Goal: Task Accomplishment & Management: Manage account settings

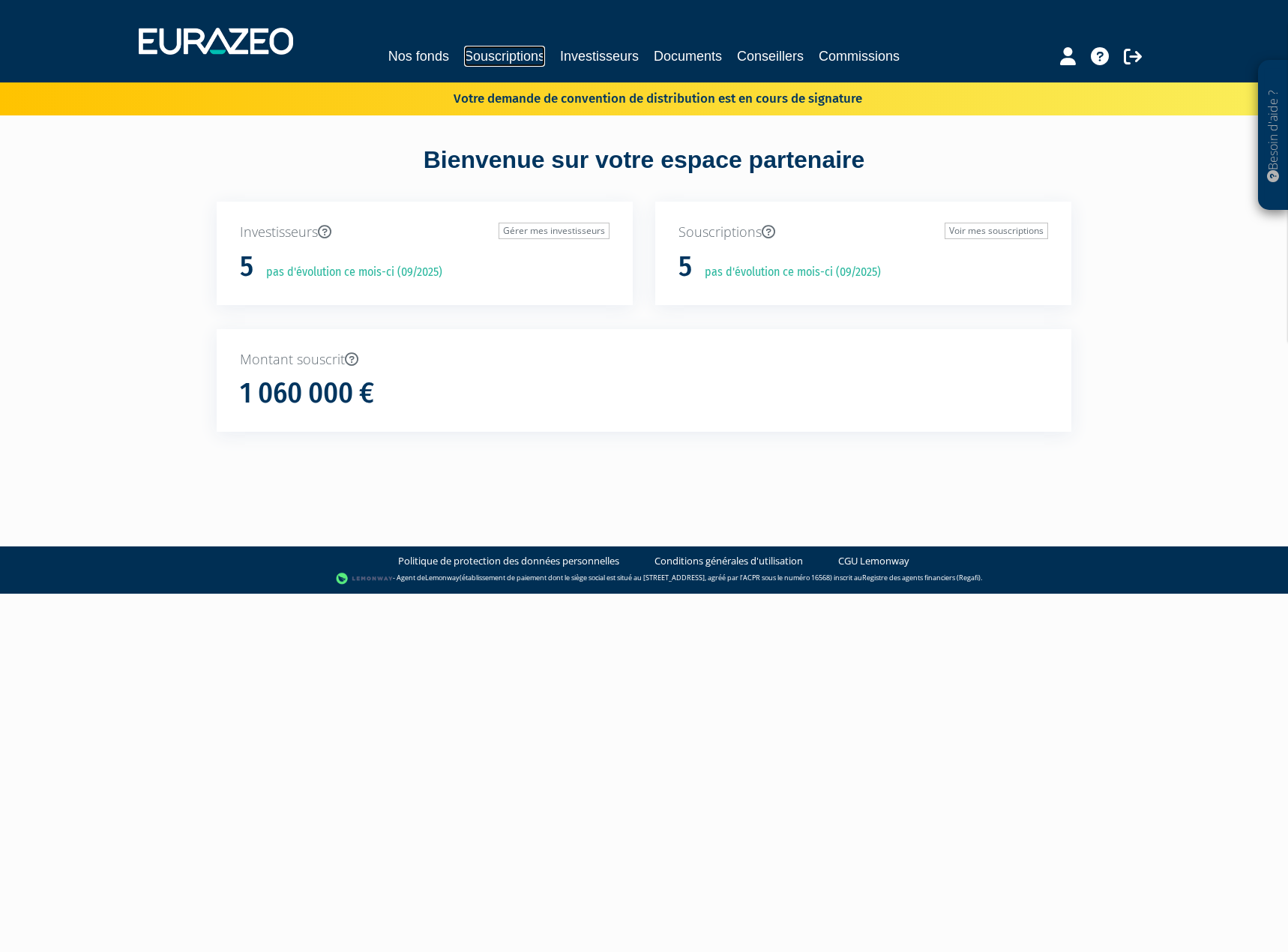
click at [496, 62] on link "Souscriptions" at bounding box center [504, 56] width 81 height 21
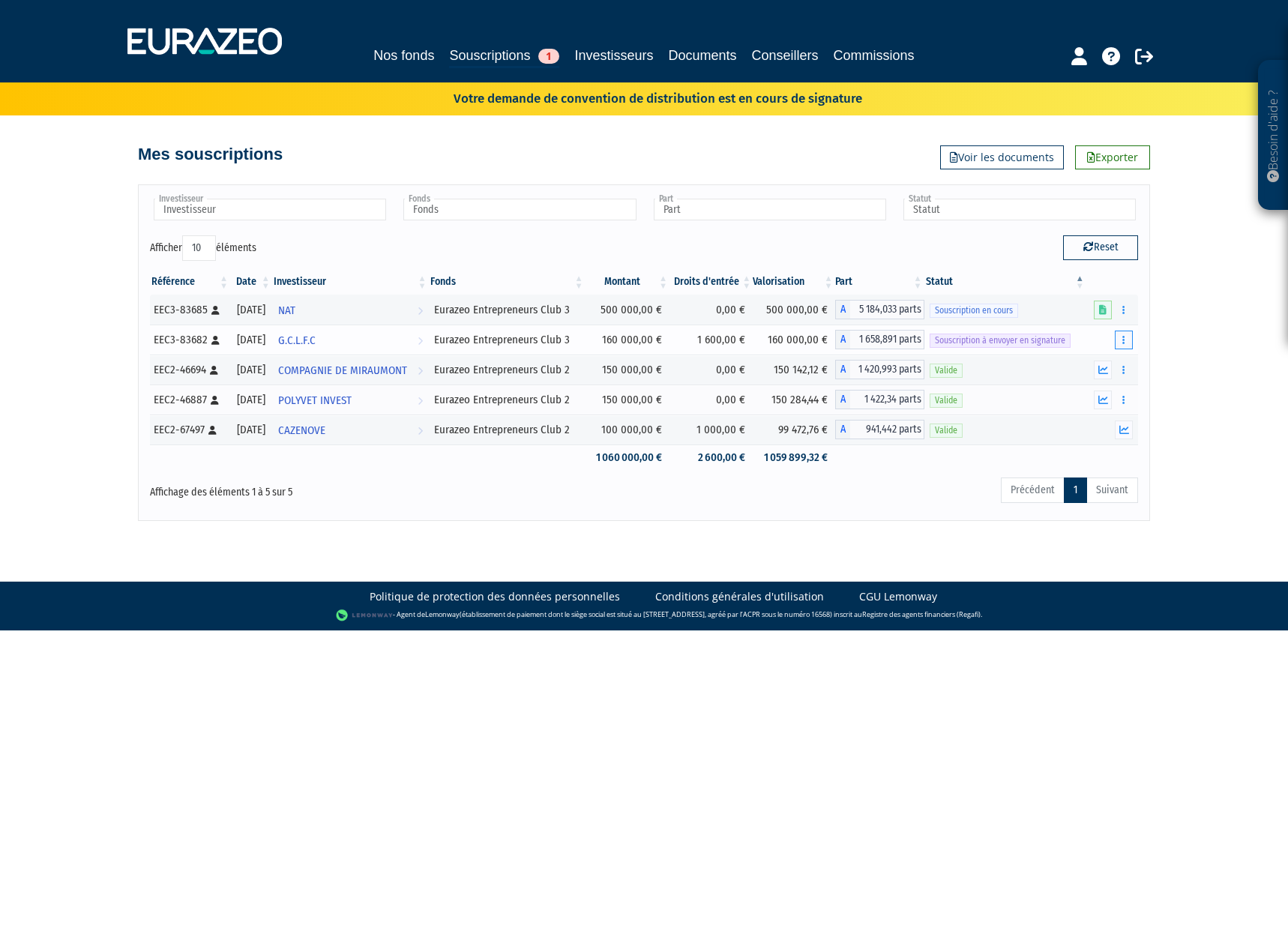
click at [1121, 339] on button "button" at bounding box center [1123, 340] width 18 height 19
click at [1104, 365] on link "Envoyer à signer" at bounding box center [1085, 367] width 85 height 25
click at [1121, 342] on button "button" at bounding box center [1123, 340] width 18 height 19
click at [1089, 368] on link "Envoyer à signer" at bounding box center [1085, 367] width 85 height 25
click at [1123, 339] on icon "button" at bounding box center [1123, 340] width 2 height 10
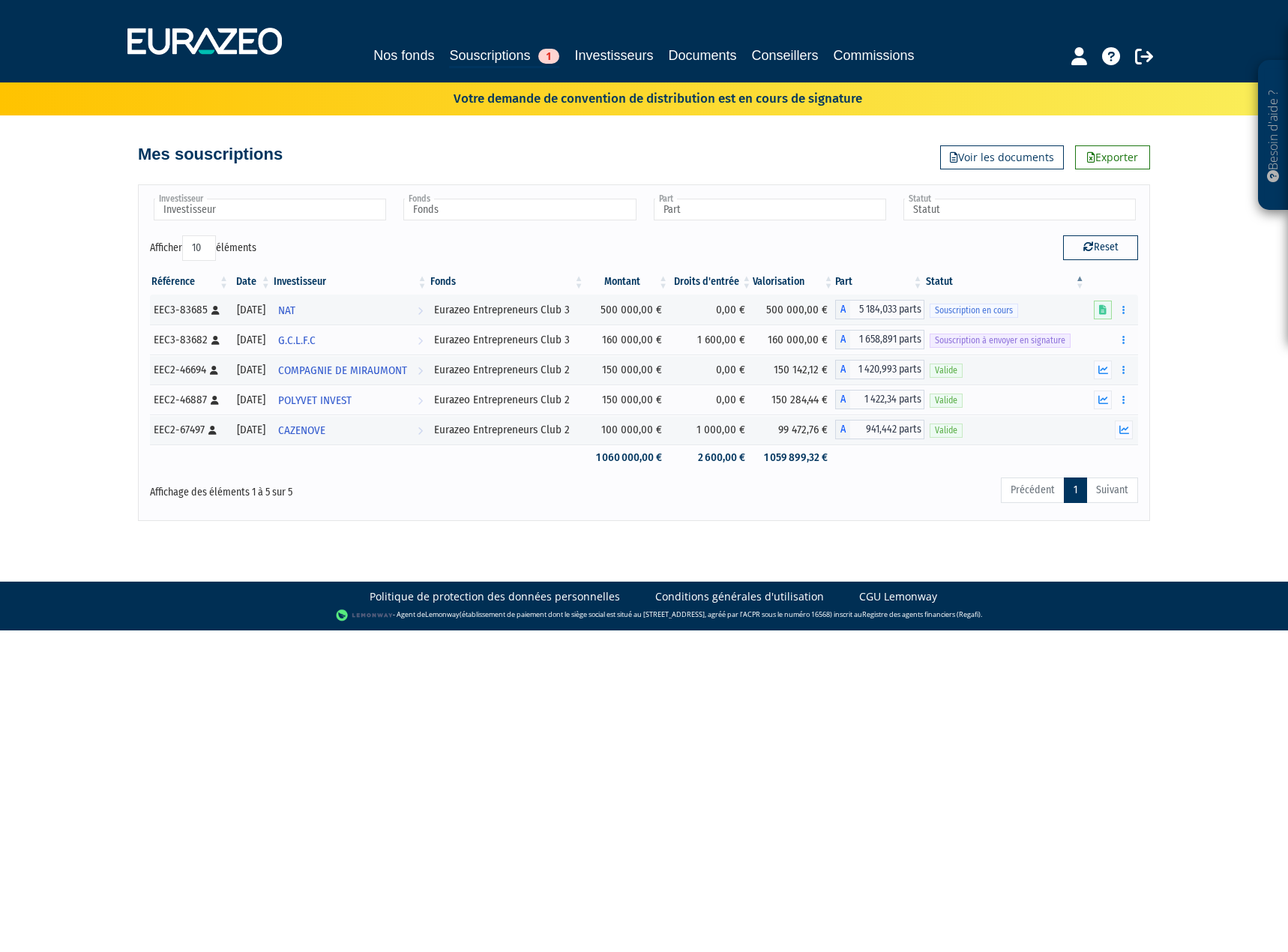
click at [1186, 368] on div "Besoin d'aide ? × J'ai besoin d'aide Si vous avez une question à propos du fonc…" at bounding box center [644, 260] width 1288 height 521
